Goal: Task Accomplishment & Management: Complete application form

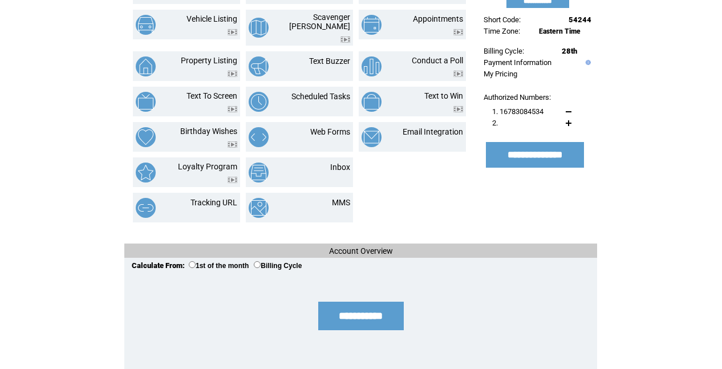
scroll to position [182, 0]
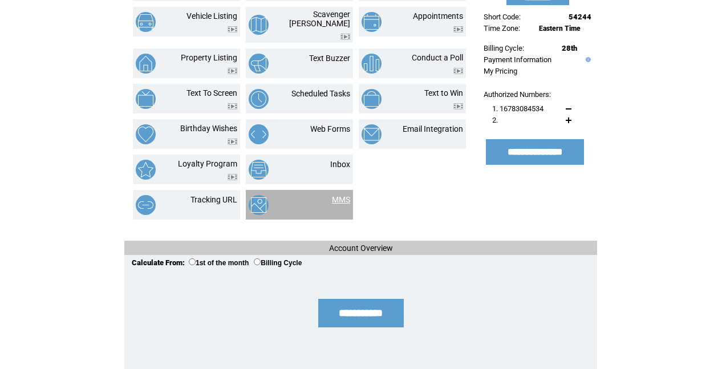
click at [346, 195] on link "MMS" at bounding box center [341, 199] width 18 height 9
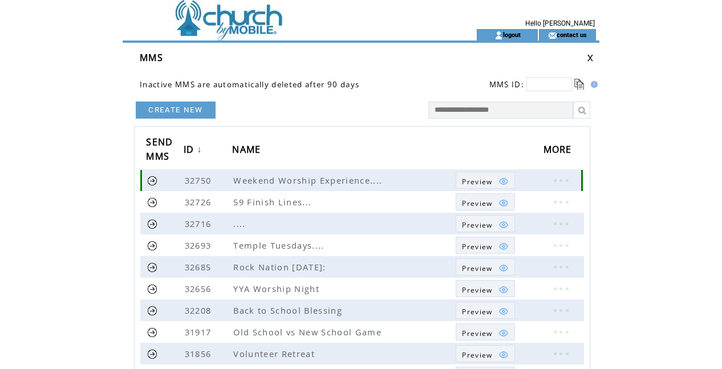
click at [486, 183] on span "Preview" at bounding box center [477, 182] width 30 height 10
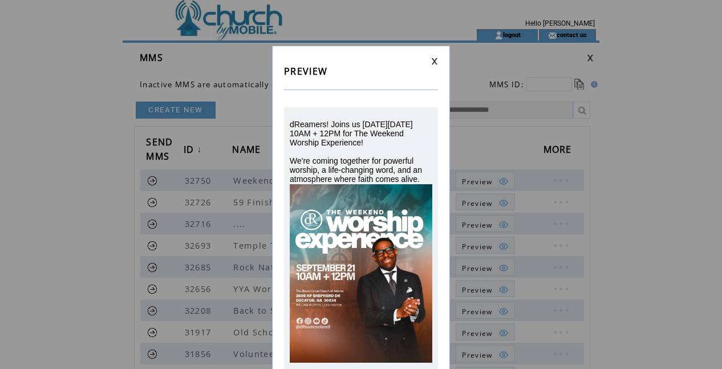
click at [435, 61] on link at bounding box center [434, 61] width 7 height 7
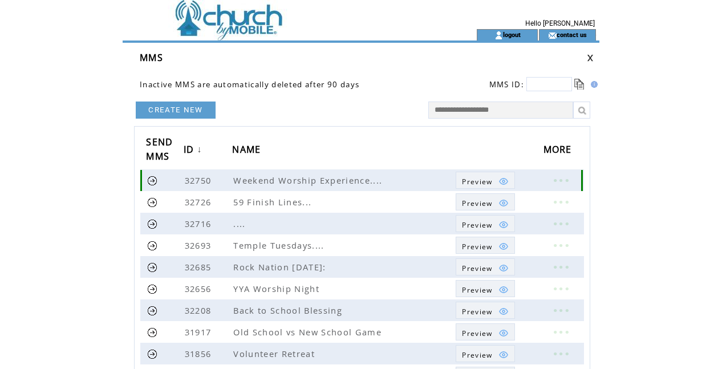
click at [562, 179] on link at bounding box center [561, 180] width 34 height 15
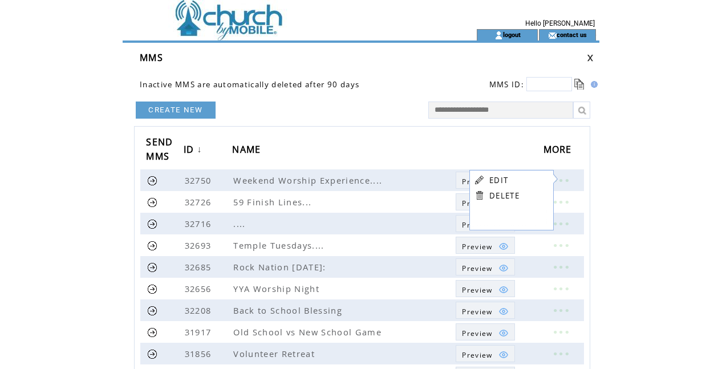
click at [503, 179] on link "EDIT" at bounding box center [499, 180] width 19 height 10
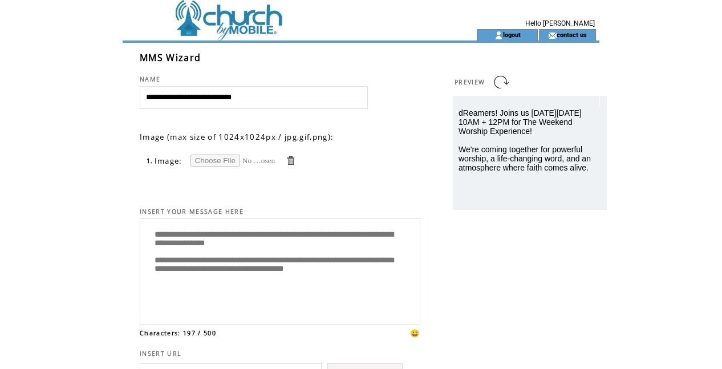
click at [228, 159] on input "file" at bounding box center [234, 161] width 86 height 12
type input "**********"
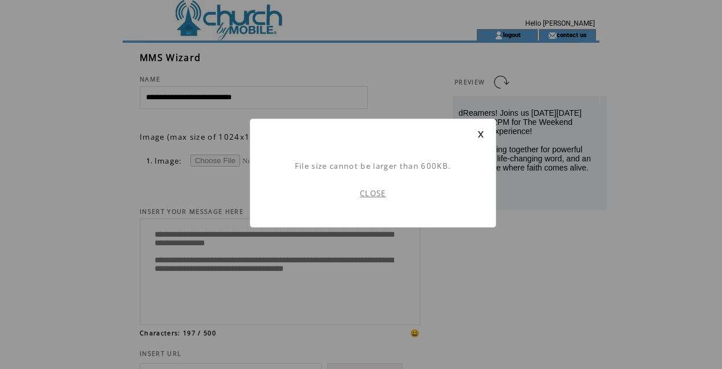
scroll to position [1, 0]
click at [374, 195] on link "CLOSE" at bounding box center [373, 193] width 26 height 10
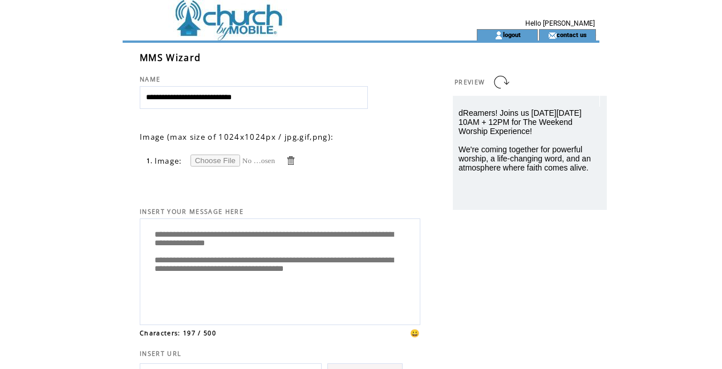
click at [220, 161] on input "file" at bounding box center [234, 161] width 86 height 12
type input "**********"
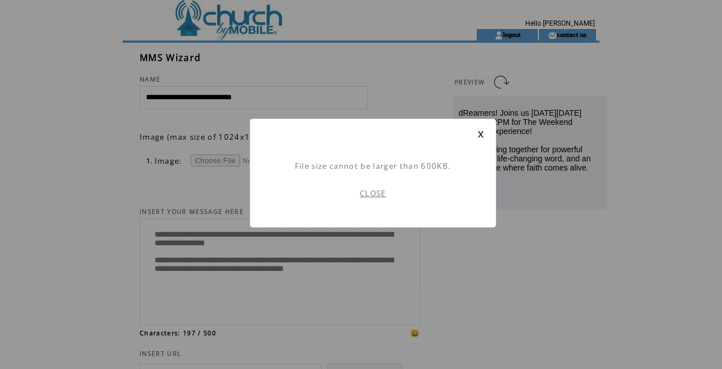
scroll to position [1, 0]
click at [375, 195] on link "CLOSE" at bounding box center [373, 193] width 26 height 10
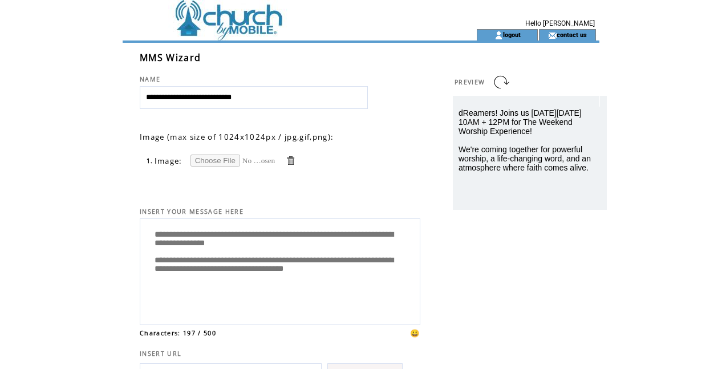
click at [227, 160] on input "file" at bounding box center [234, 161] width 86 height 12
type input "**********"
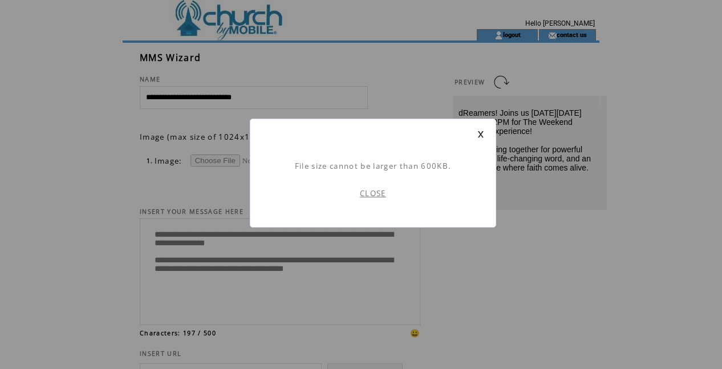
scroll to position [1, 0]
click at [377, 192] on link "CLOSE" at bounding box center [373, 193] width 26 height 10
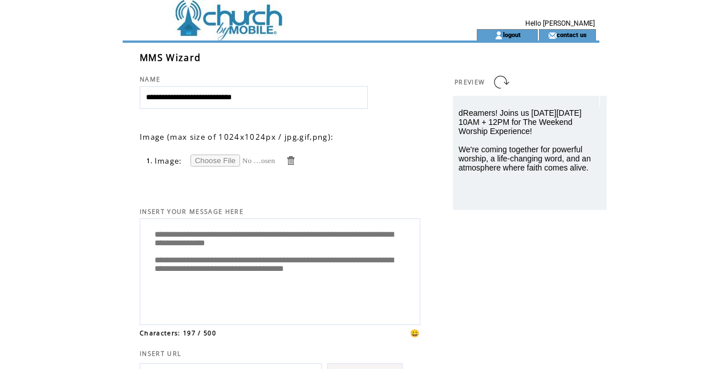
scroll to position [0, 1]
click at [223, 157] on input "file" at bounding box center [234, 161] width 86 height 12
type input "**********"
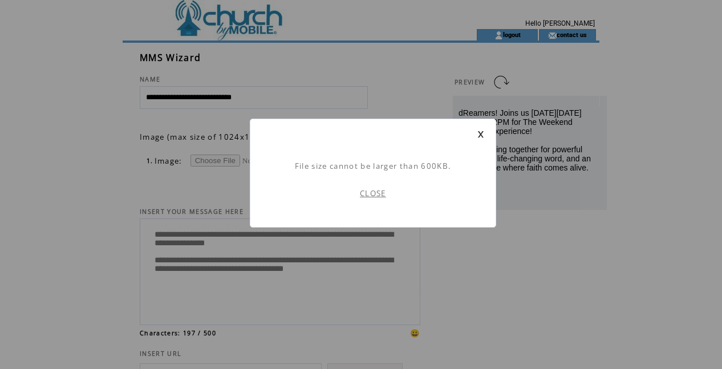
scroll to position [1, 0]
click at [377, 195] on link "CLOSE" at bounding box center [373, 193] width 26 height 10
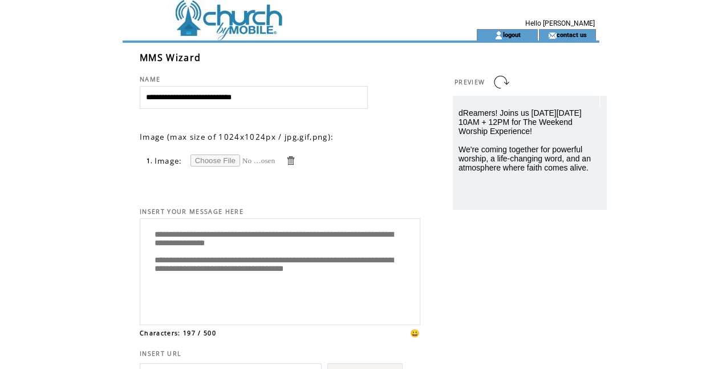
click at [219, 164] on input "file" at bounding box center [234, 161] width 86 height 12
type input "**********"
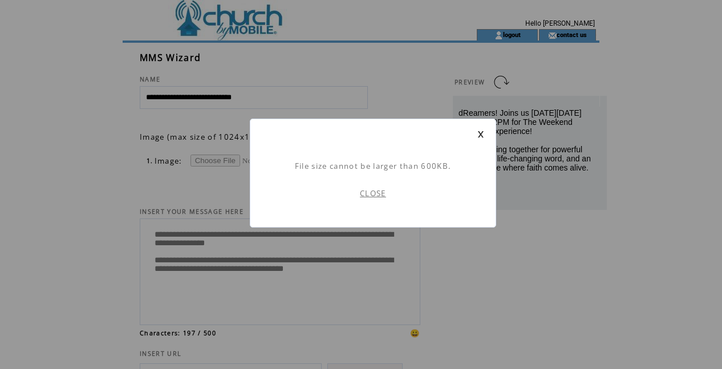
scroll to position [1, 0]
drag, startPoint x: 365, startPoint y: 195, endPoint x: 250, endPoint y: 177, distance: 116.0
click at [365, 195] on link "CLOSE" at bounding box center [373, 193] width 26 height 10
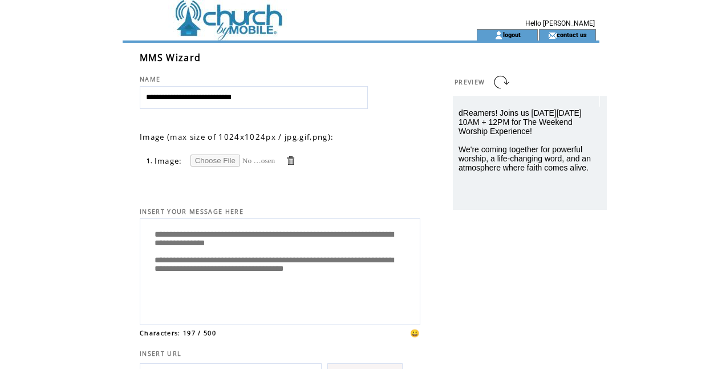
click at [219, 158] on input "file" at bounding box center [234, 161] width 86 height 12
type input "**********"
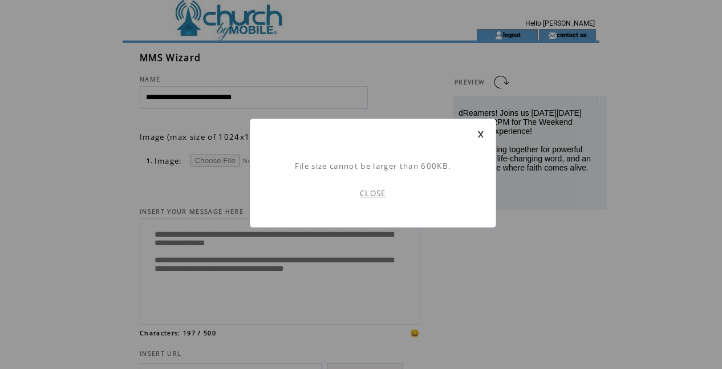
scroll to position [1, 0]
click at [371, 192] on link "CLOSE" at bounding box center [373, 193] width 26 height 10
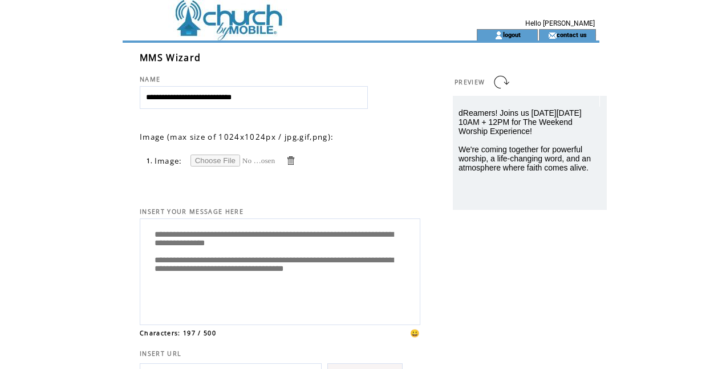
click at [219, 159] on input "file" at bounding box center [234, 161] width 86 height 12
type input "**********"
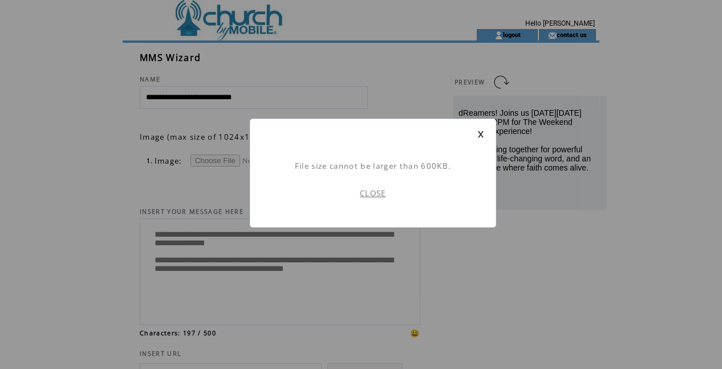
scroll to position [1, 0]
click at [370, 193] on link "CLOSE" at bounding box center [373, 193] width 26 height 10
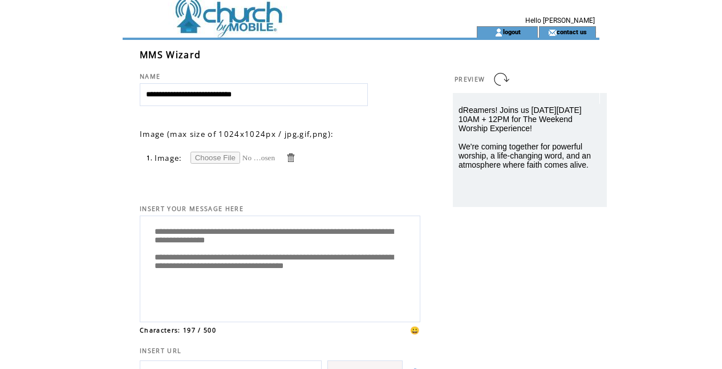
scroll to position [3, 0]
click at [209, 34] on td at bounding box center [279, 31] width 313 height 11
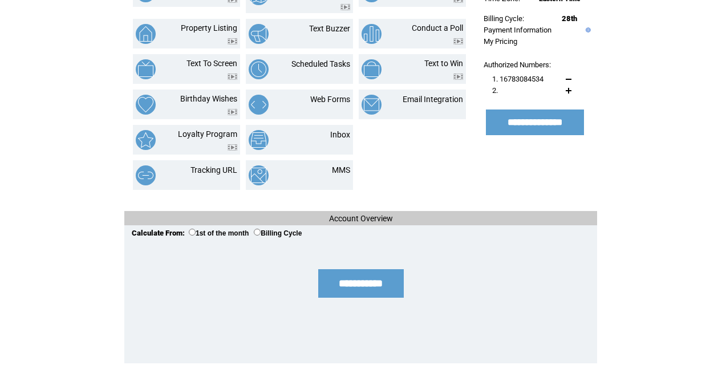
scroll to position [217, 0]
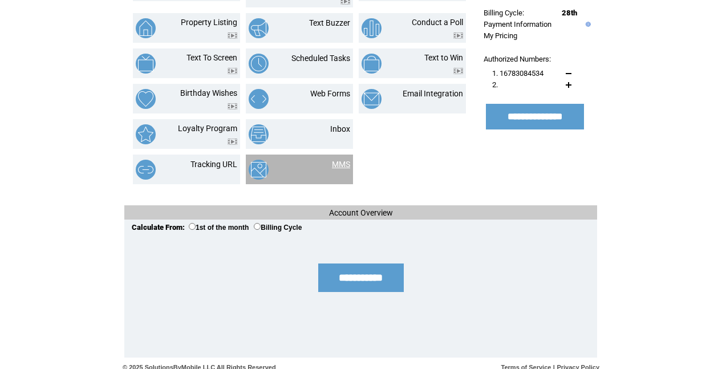
click at [346, 160] on link "MMS" at bounding box center [341, 164] width 18 height 9
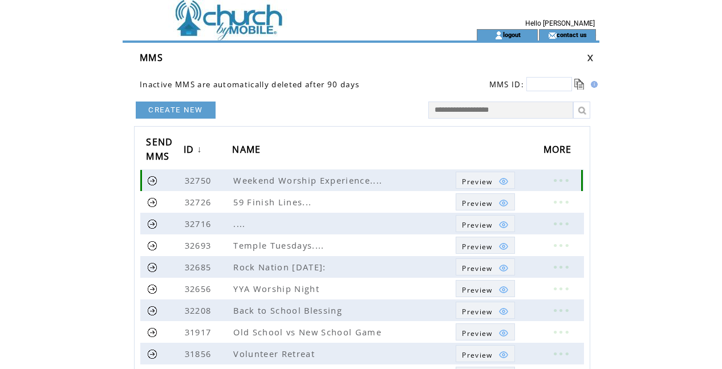
click at [328, 180] on span "Weekend Worship Experience...." at bounding box center [309, 180] width 152 height 11
click at [491, 183] on span "Preview" at bounding box center [477, 182] width 30 height 10
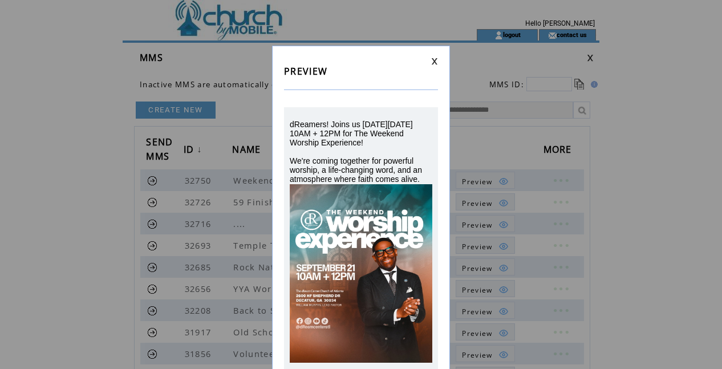
click at [435, 61] on link at bounding box center [434, 61] width 7 height 7
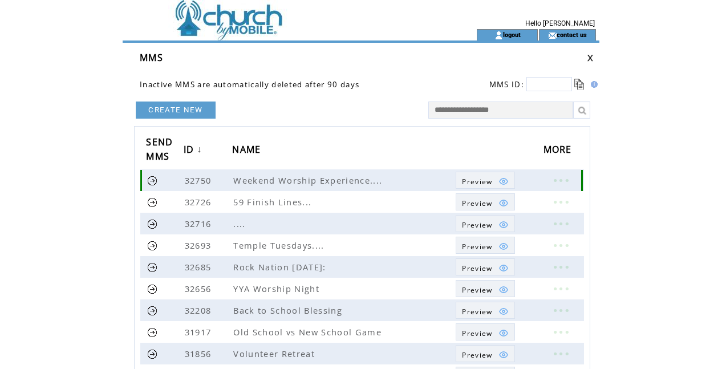
click at [549, 180] on link at bounding box center [561, 180] width 34 height 15
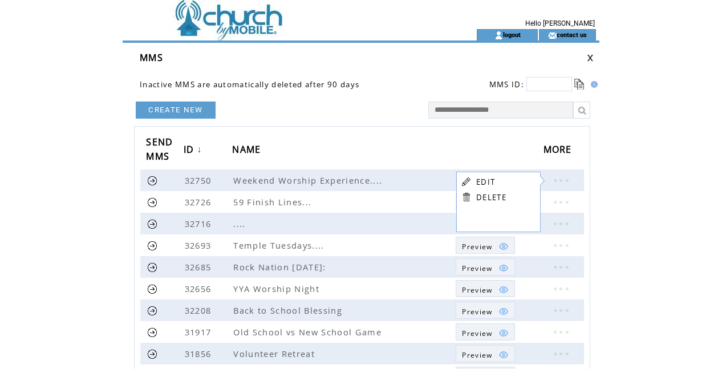
click at [484, 183] on link "EDIT" at bounding box center [485, 182] width 19 height 10
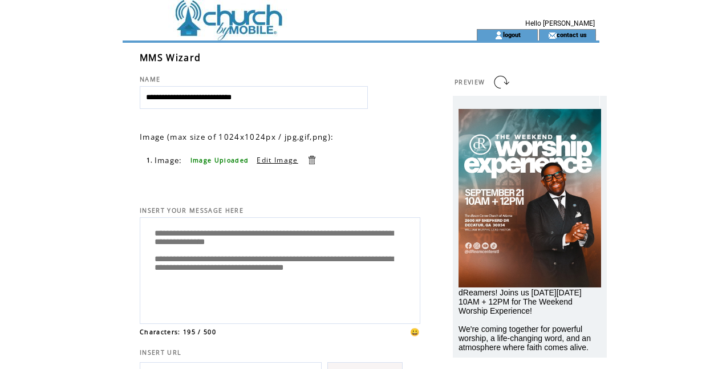
drag, startPoint x: 301, startPoint y: 101, endPoint x: 79, endPoint y: 90, distance: 221.7
click at [79, 90] on html "**********" at bounding box center [361, 184] width 722 height 369
click at [224, 27] on td at bounding box center [279, 14] width 313 height 29
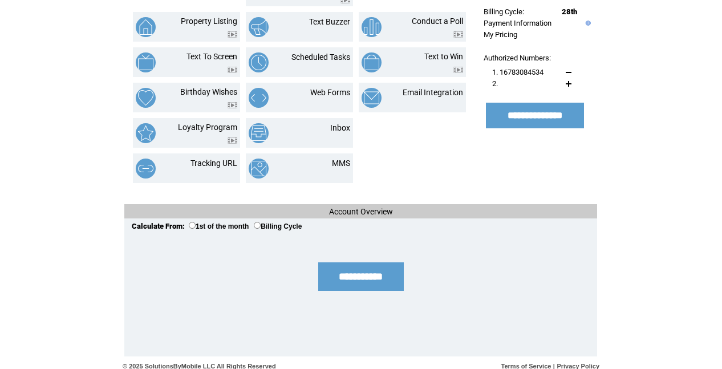
scroll to position [218, 0]
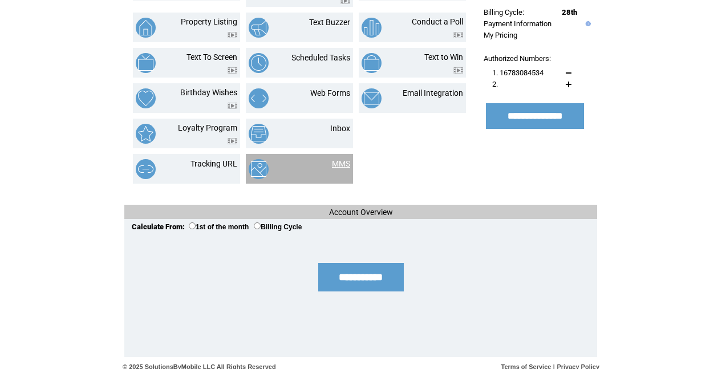
click at [347, 159] on link "MMS" at bounding box center [341, 163] width 18 height 9
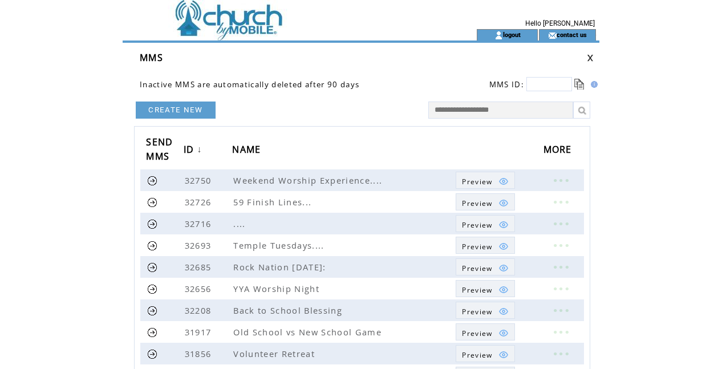
scroll to position [0, 1]
click at [178, 115] on link "CREATE NEW" at bounding box center [176, 110] width 80 height 17
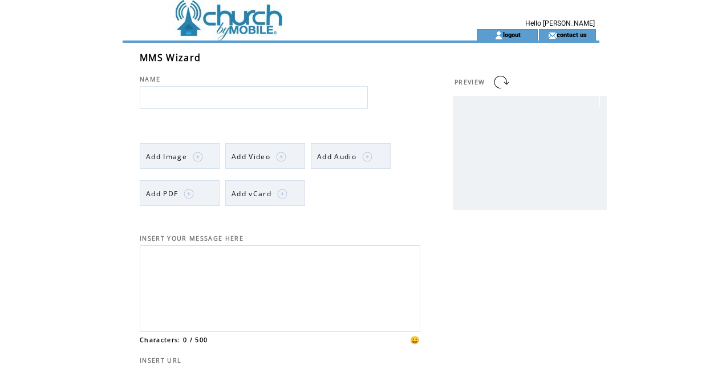
scroll to position [0, 1]
click at [208, 100] on input "text" at bounding box center [254, 97] width 228 height 23
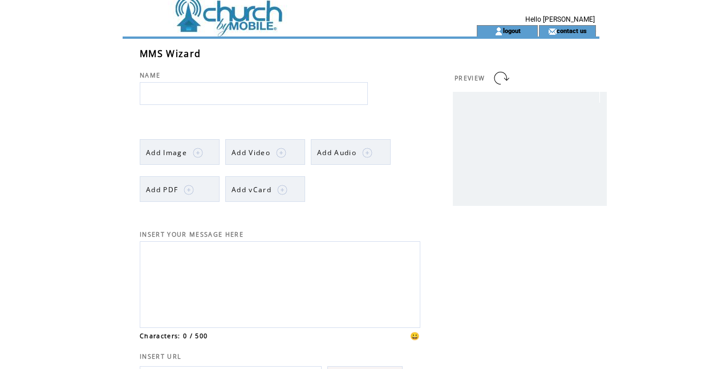
scroll to position [5, 0]
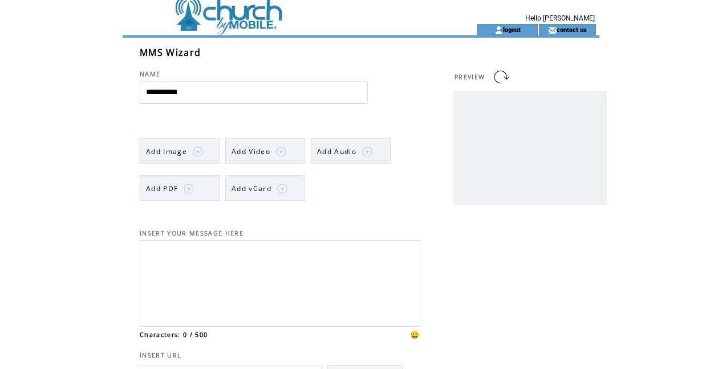
type input "**********"
click at [208, 157] on link "Add Image" at bounding box center [180, 151] width 80 height 26
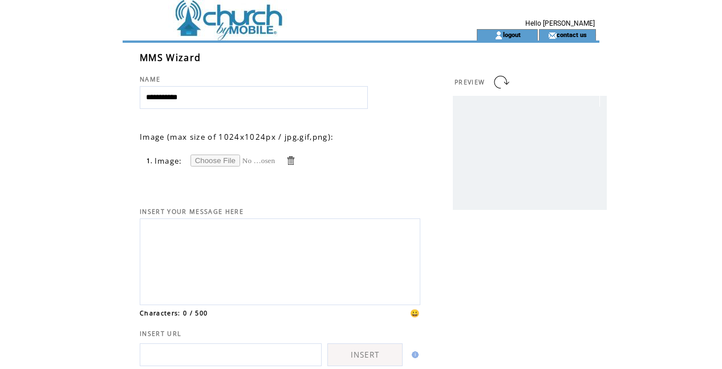
click at [224, 161] on input "file" at bounding box center [234, 161] width 86 height 12
type input "**********"
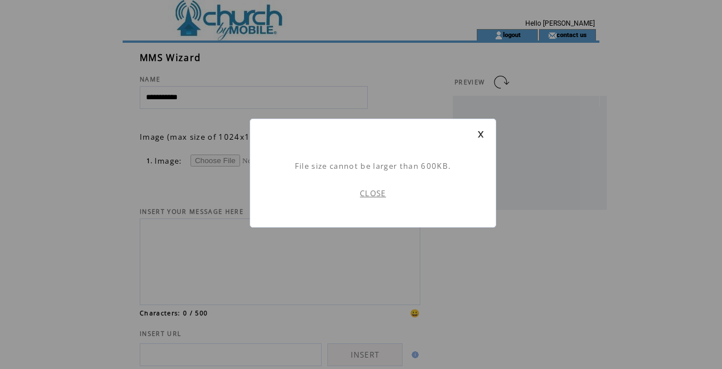
scroll to position [1, 0]
click at [370, 191] on link "CLOSE" at bounding box center [373, 193] width 26 height 10
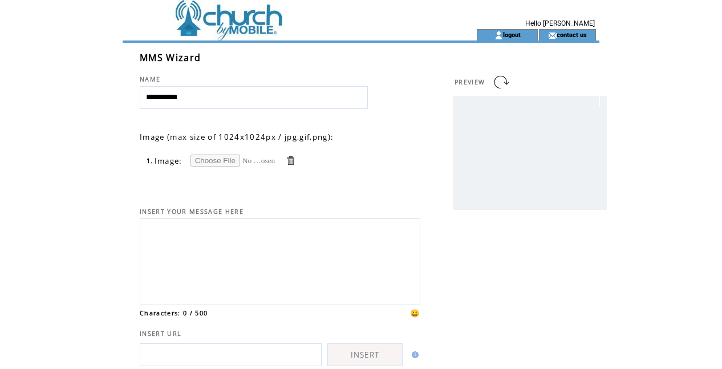
click at [227, 159] on input "file" at bounding box center [234, 161] width 86 height 12
type input "**********"
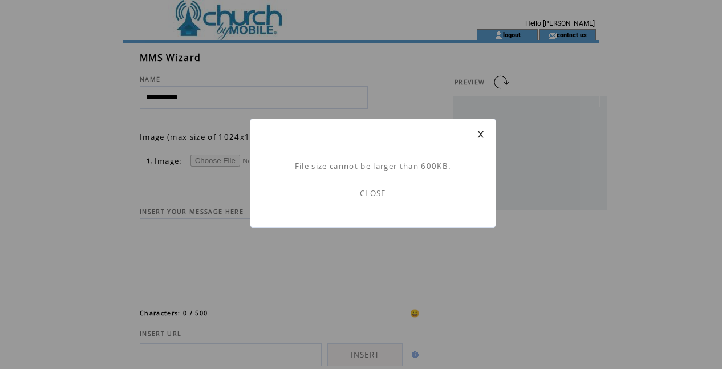
click at [372, 191] on link "CLOSE" at bounding box center [373, 193] width 26 height 10
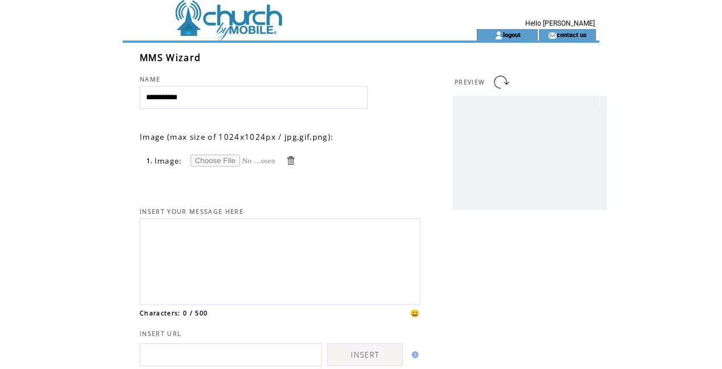
click at [215, 163] on input "file" at bounding box center [234, 161] width 86 height 12
type input "**********"
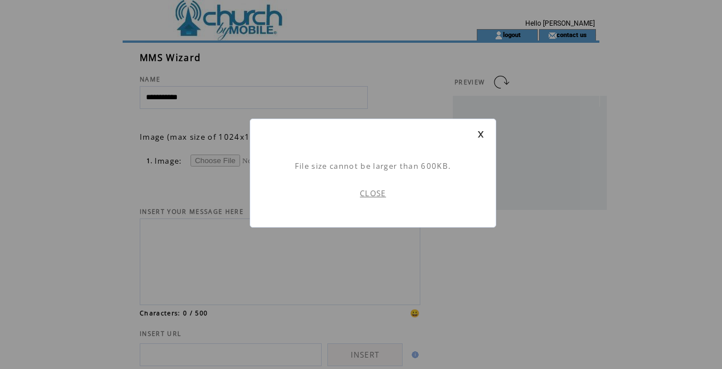
click at [478, 135] on link at bounding box center [481, 134] width 7 height 7
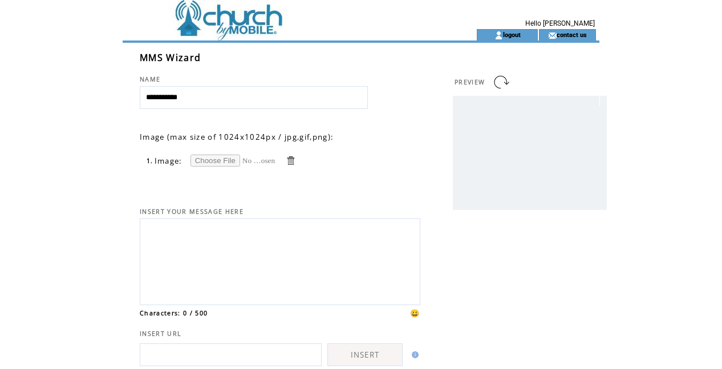
click at [220, 160] on input "file" at bounding box center [234, 161] width 86 height 12
type input "**********"
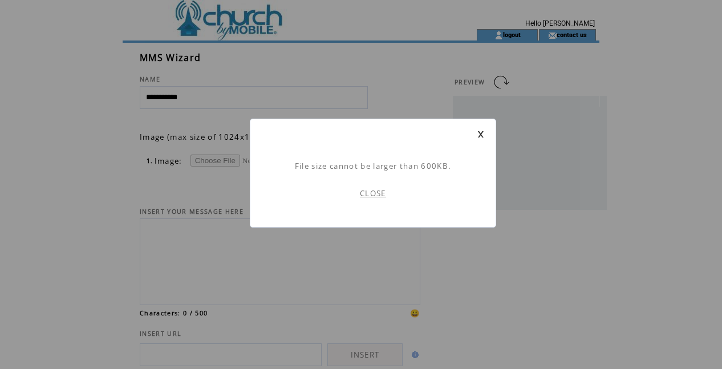
scroll to position [1, 0]
click at [379, 193] on link "CLOSE" at bounding box center [373, 193] width 26 height 10
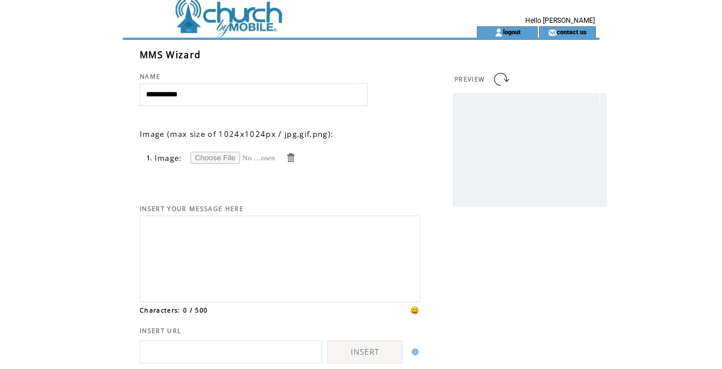
click at [214, 159] on input "file" at bounding box center [234, 158] width 86 height 12
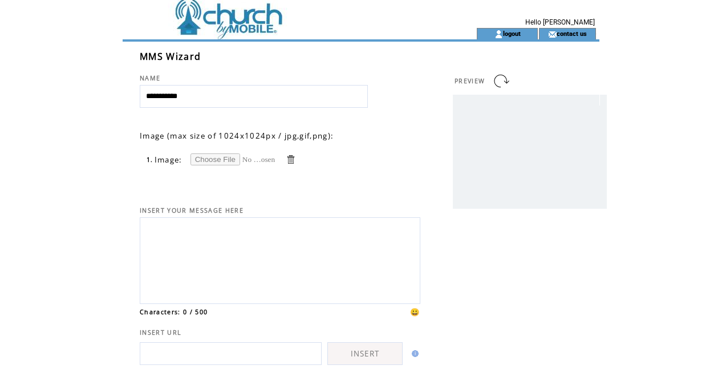
type input "**********"
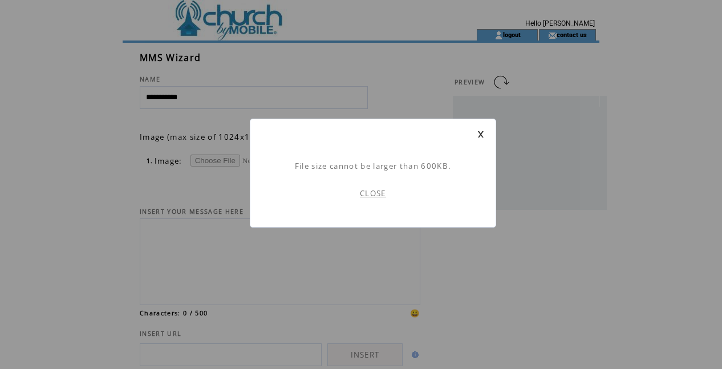
scroll to position [1, 0]
click at [370, 195] on link "CLOSE" at bounding box center [373, 193] width 26 height 10
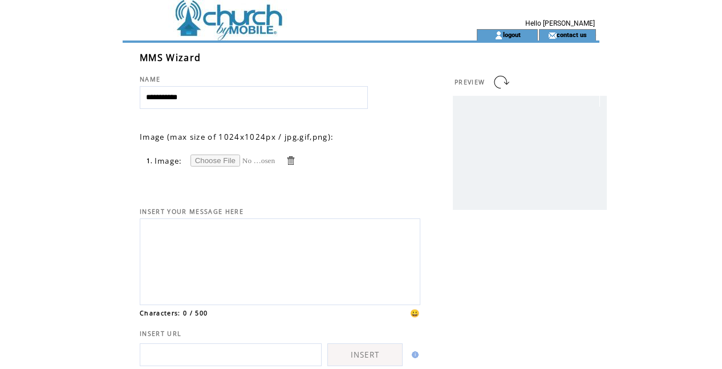
click at [290, 164] on link at bounding box center [290, 160] width 11 height 11
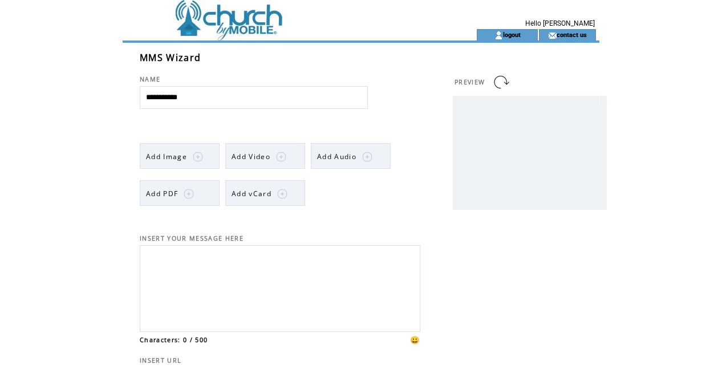
click at [180, 193] on td at bounding box center [181, 194] width 6 height 26
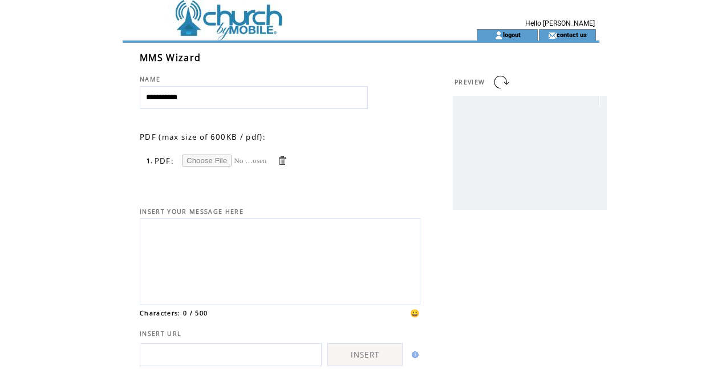
click at [205, 159] on input "file" at bounding box center [225, 161] width 86 height 12
type input "**********"
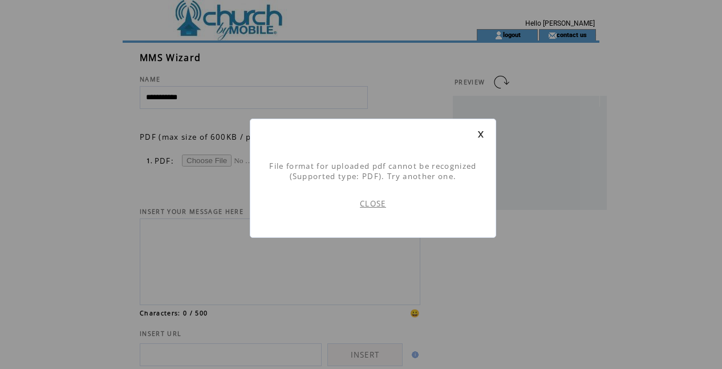
scroll to position [1, 0]
click at [369, 201] on link "CLOSE" at bounding box center [373, 204] width 26 height 10
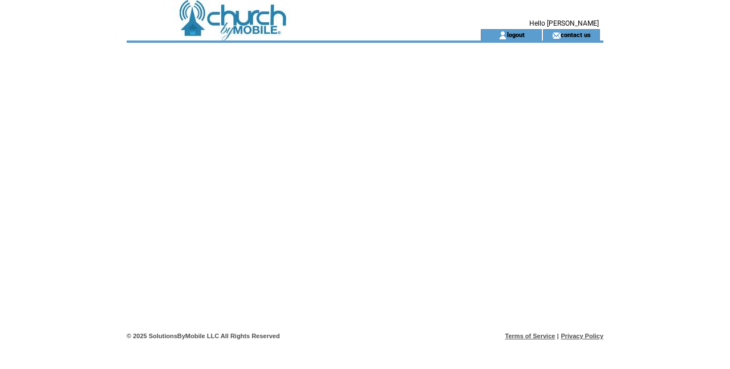
click at [254, 29] on td at bounding box center [283, 14] width 313 height 29
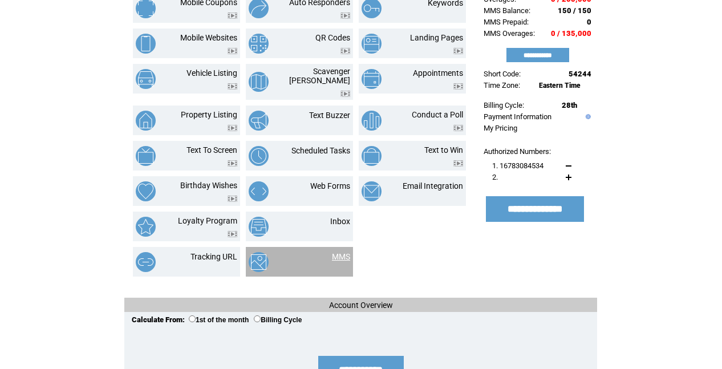
scroll to position [125, 1]
click at [337, 252] on link "MMS" at bounding box center [341, 256] width 18 height 9
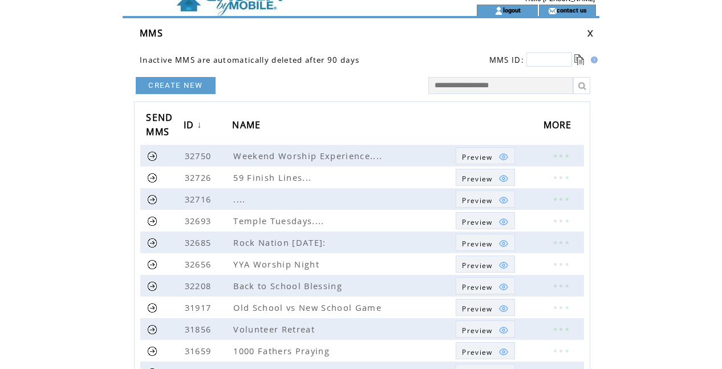
scroll to position [27, 0]
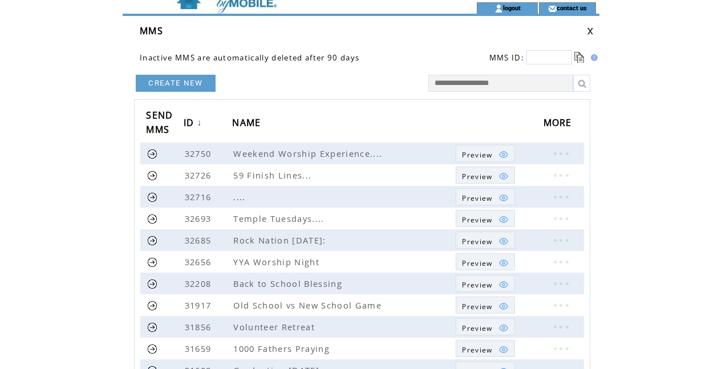
click at [199, 84] on link "CREATE NEW" at bounding box center [176, 83] width 80 height 17
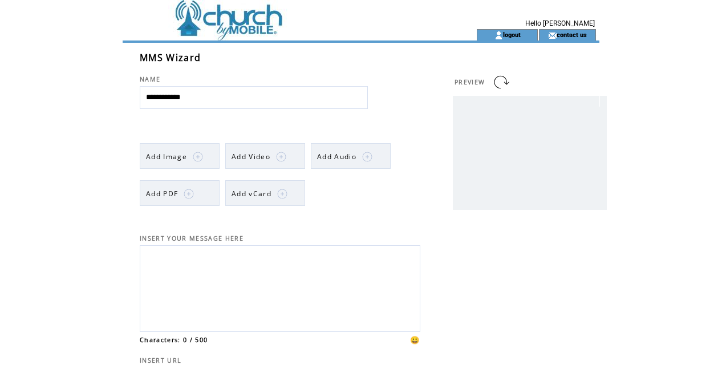
type input "**********"
click at [197, 156] on img at bounding box center [198, 157] width 10 height 10
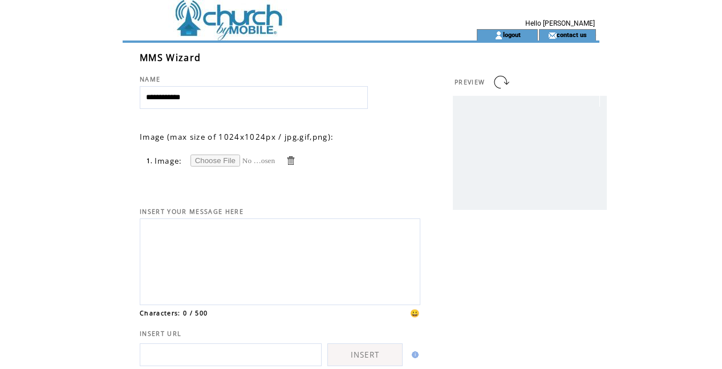
click at [217, 157] on input "file" at bounding box center [234, 161] width 86 height 12
type input "**********"
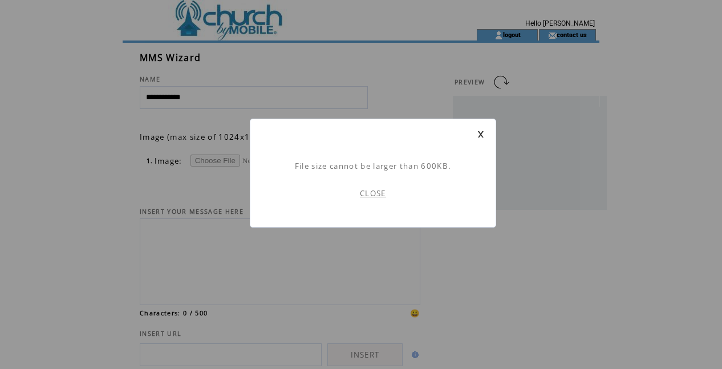
scroll to position [1, 0]
click at [372, 189] on link "CLOSE" at bounding box center [373, 193] width 26 height 10
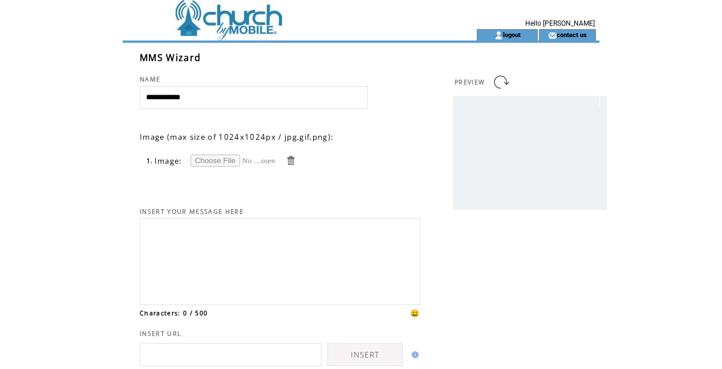
click at [217, 160] on input "file" at bounding box center [234, 161] width 86 height 12
type input "**********"
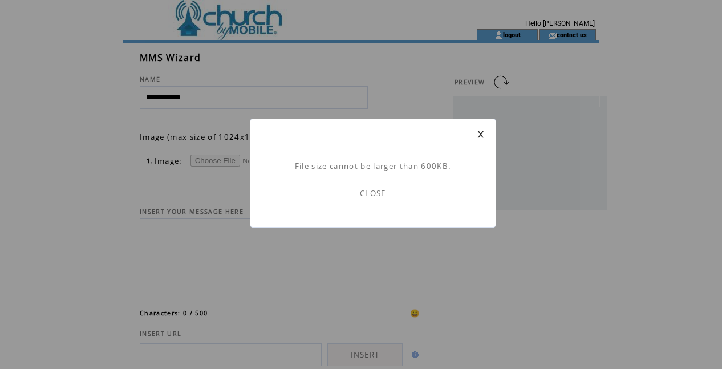
scroll to position [1, 0]
click at [371, 196] on link "CLOSE" at bounding box center [373, 193] width 26 height 10
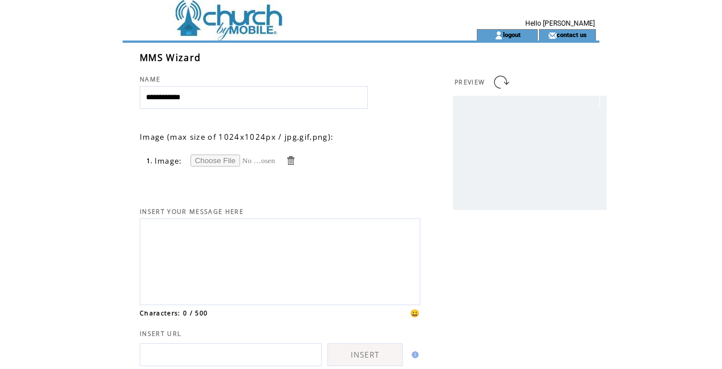
click at [216, 159] on input "file" at bounding box center [234, 161] width 86 height 12
type input "**********"
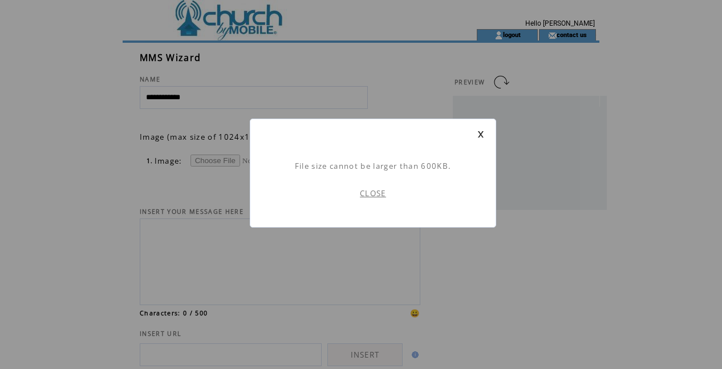
scroll to position [1, 0]
click at [376, 191] on link "CLOSE" at bounding box center [373, 193] width 26 height 10
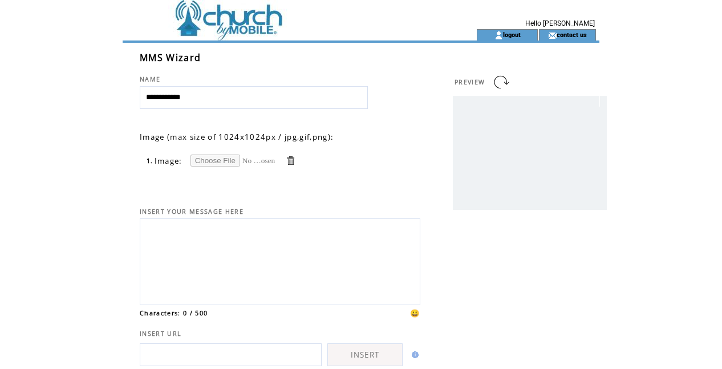
click at [214, 160] on input "file" at bounding box center [234, 161] width 86 height 12
click at [208, 159] on input "file" at bounding box center [234, 161] width 86 height 12
type input "**********"
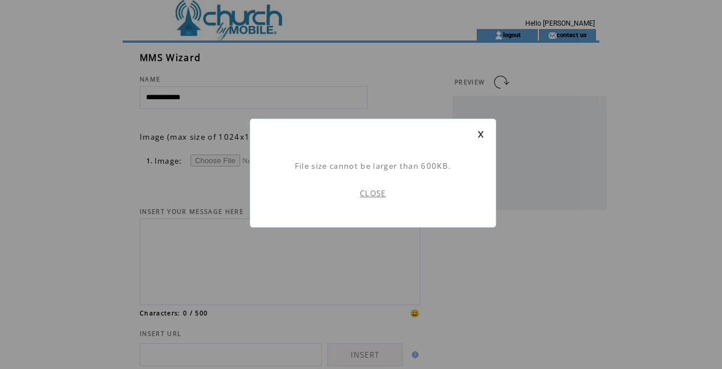
scroll to position [1, 0]
click at [483, 134] on link at bounding box center [481, 134] width 7 height 7
